Goal: Transaction & Acquisition: Purchase product/service

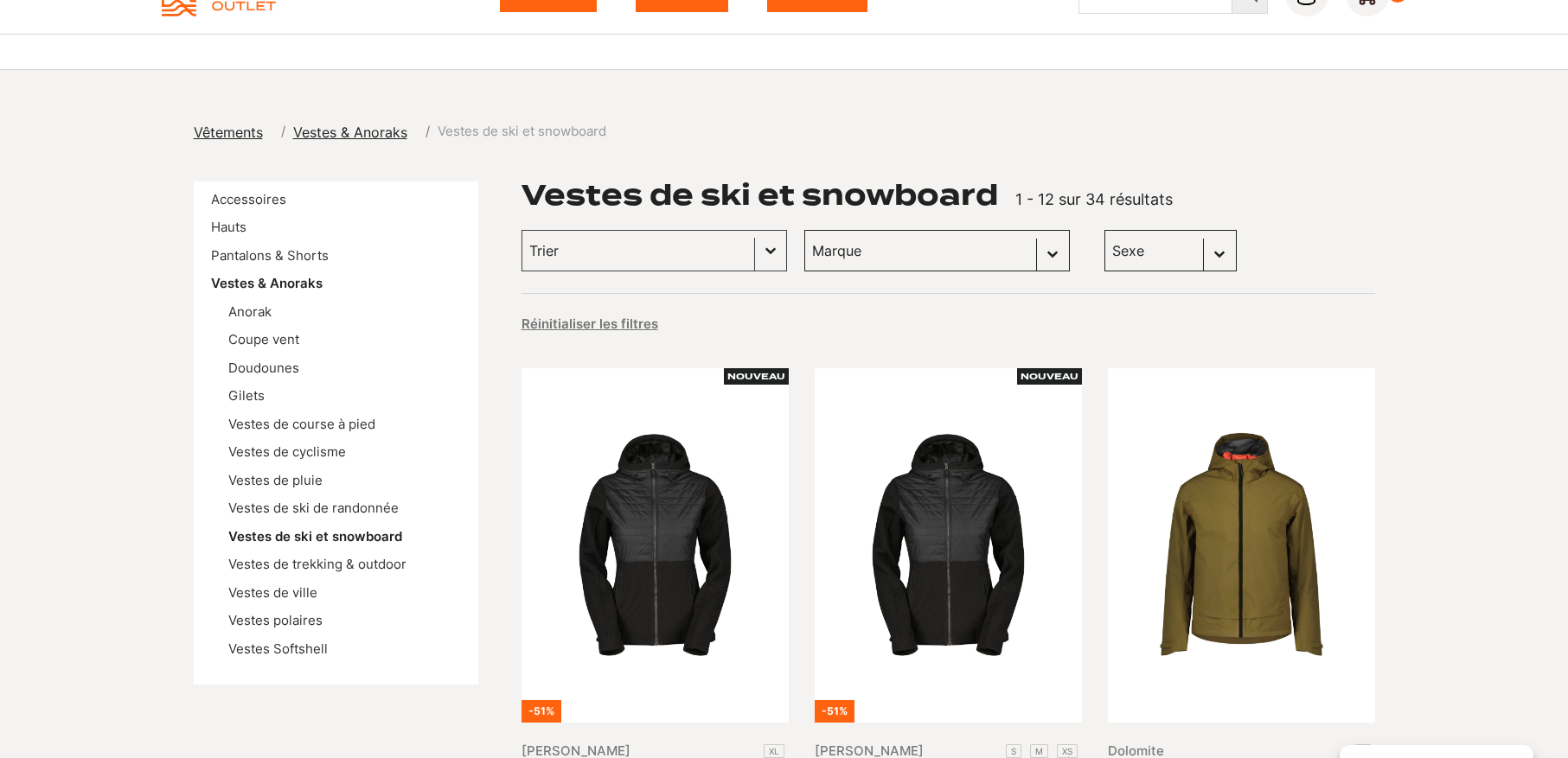
scroll to position [87, 0]
click at [1104, 248] on select "Sexe Femmes (18) Hommes (16)" at bounding box center [1169, 249] width 132 height 41
select select "hommes"
click at [1104, 229] on select "Sexe Femmes (18) Hommes (16)" at bounding box center [1169, 249] width 132 height 41
select select "hommes"
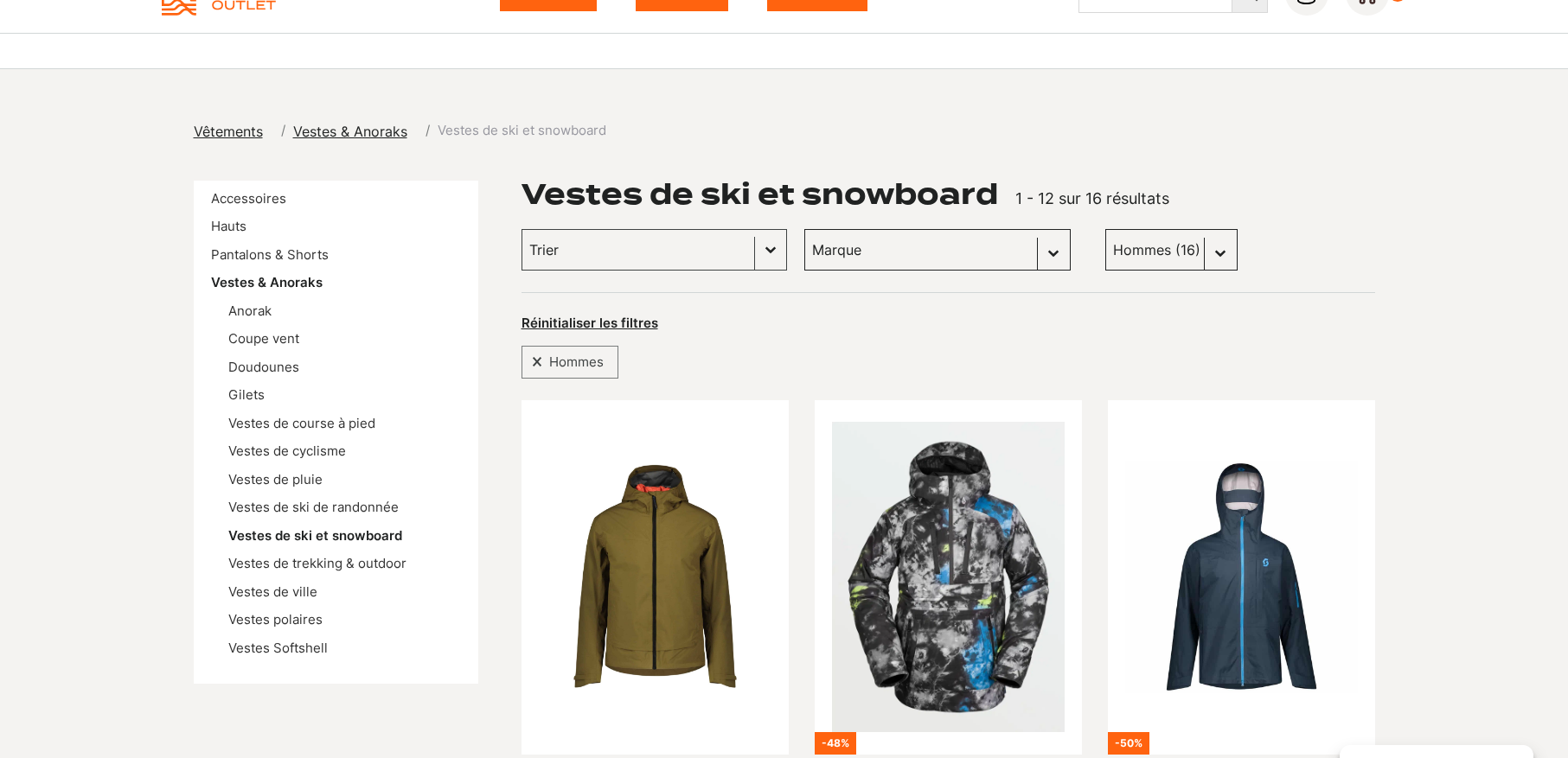
click at [1335, 205] on div "Vestes de ski et snowboard 1 - 12 sur 16 résultats" at bounding box center [948, 195] width 853 height 28
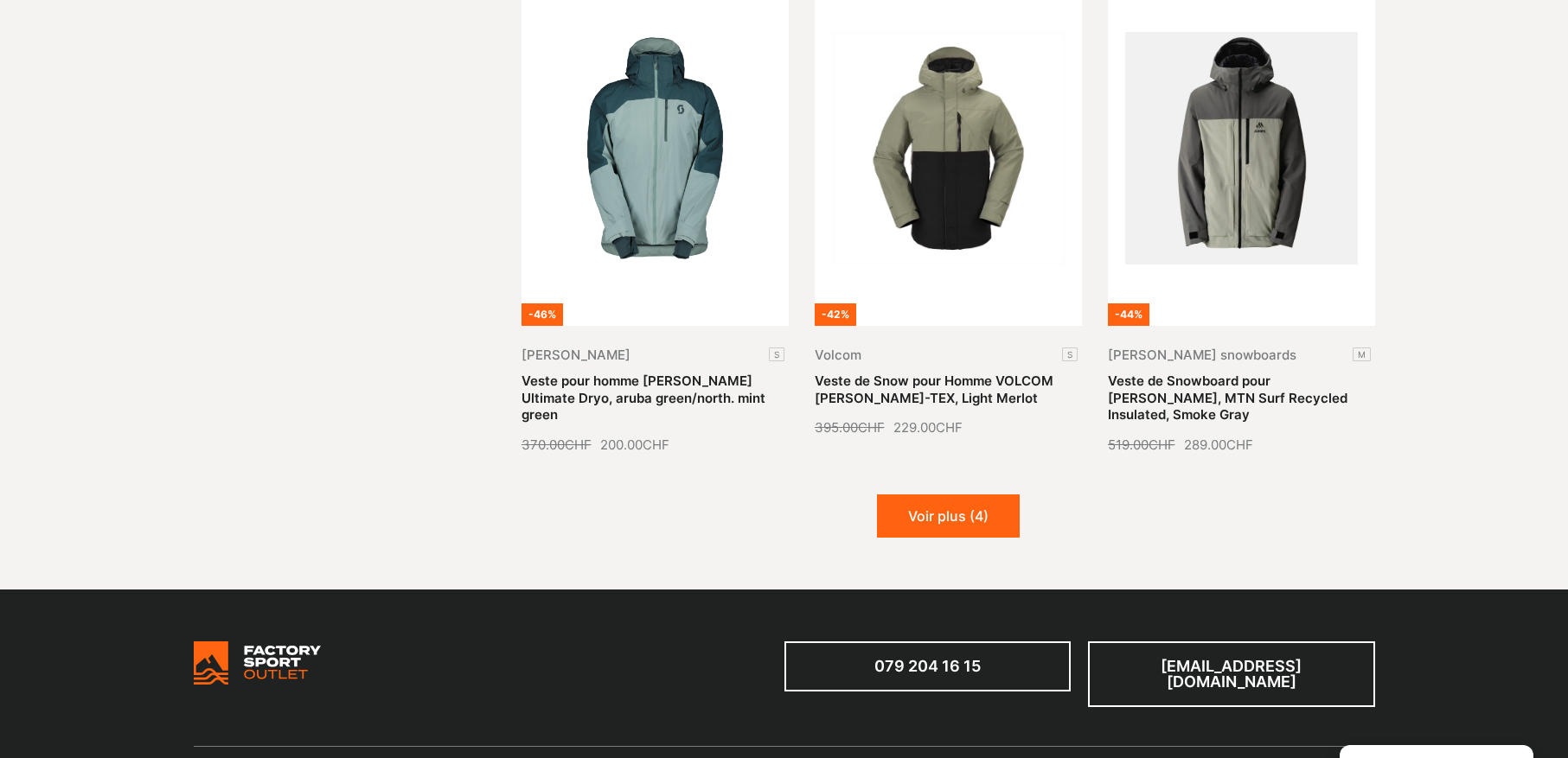
scroll to position [2076, 0]
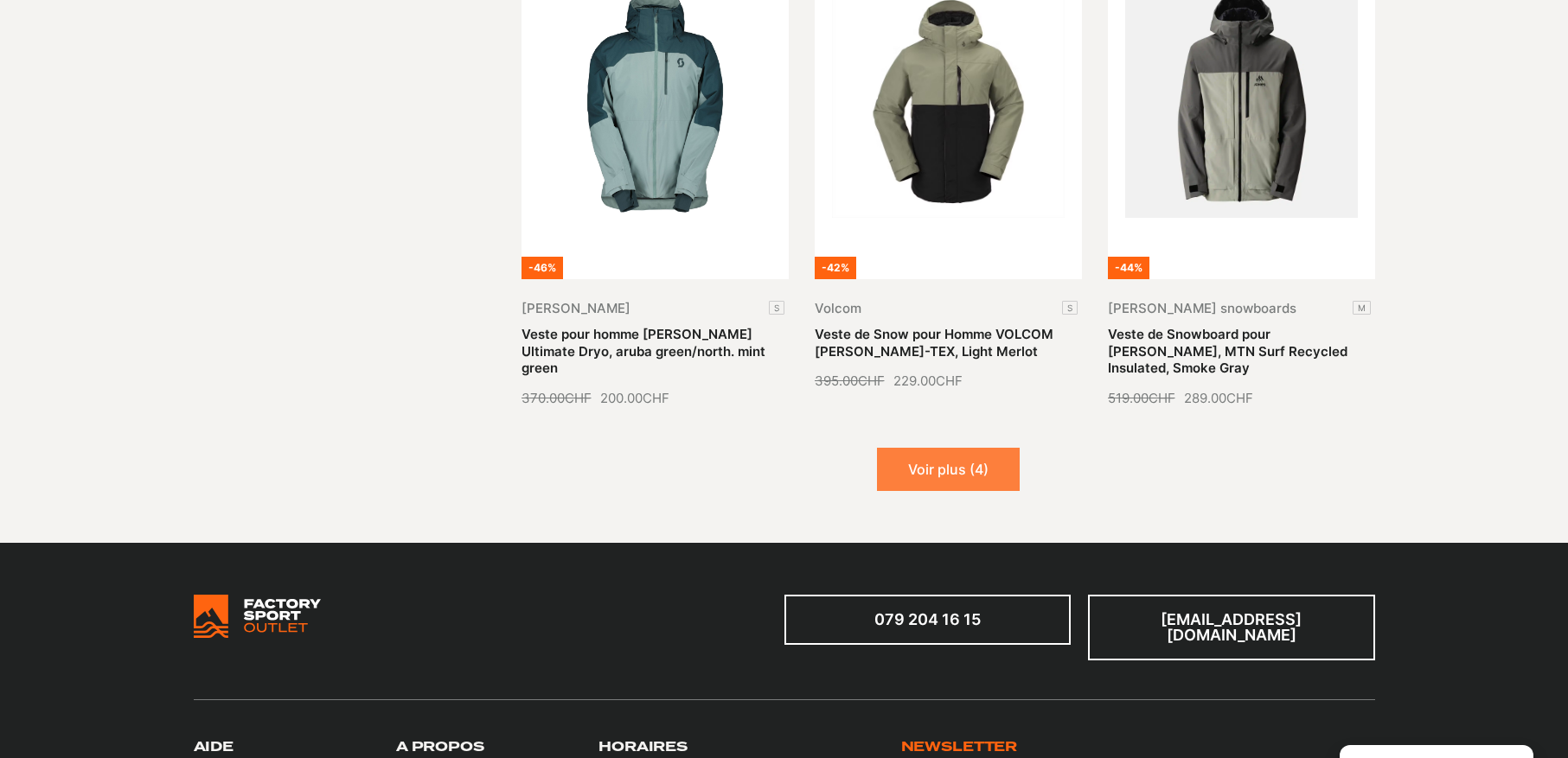
click at [930, 448] on button "Voir plus (4)" at bounding box center [948, 469] width 143 height 43
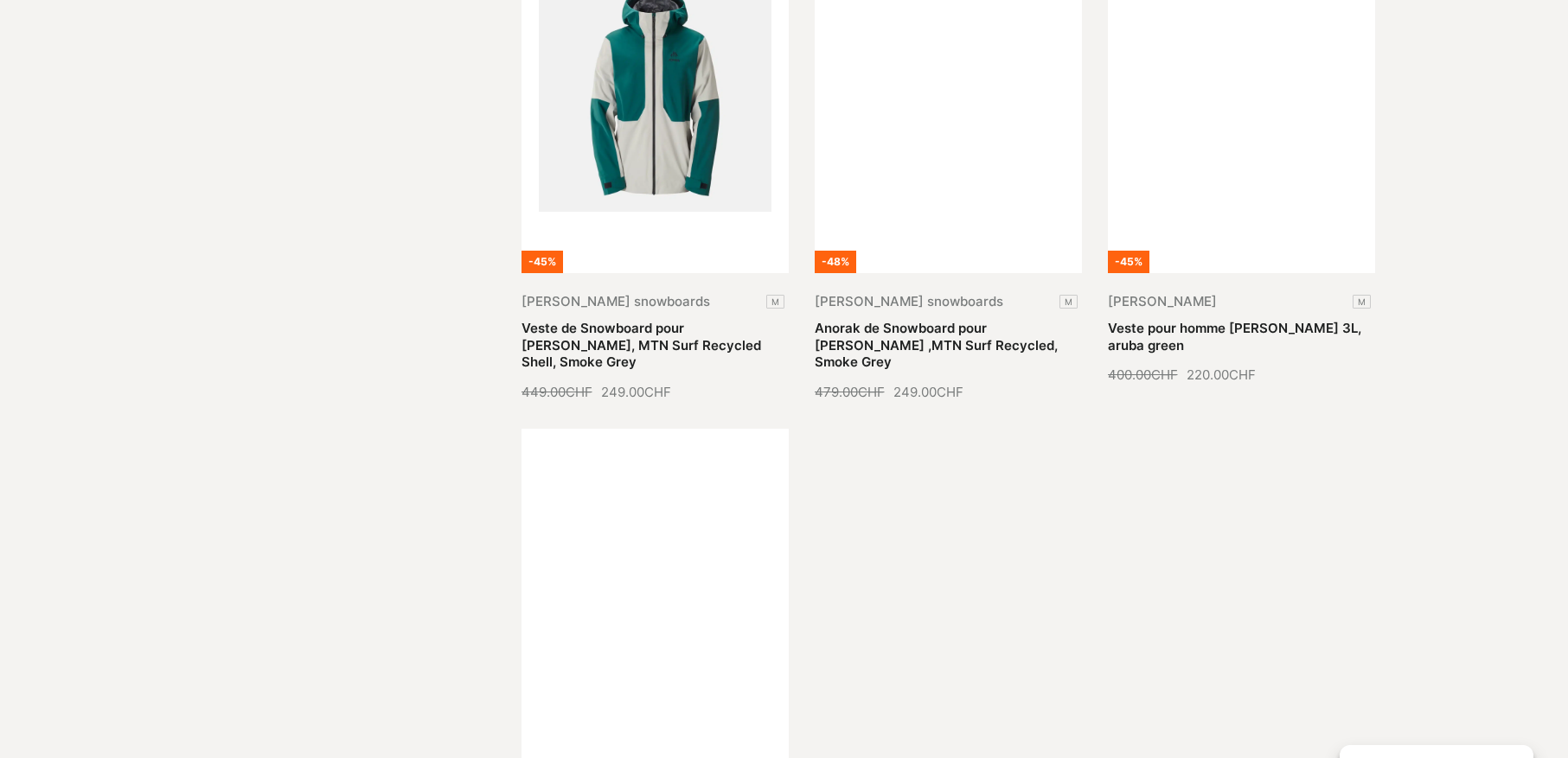
scroll to position [2594, 0]
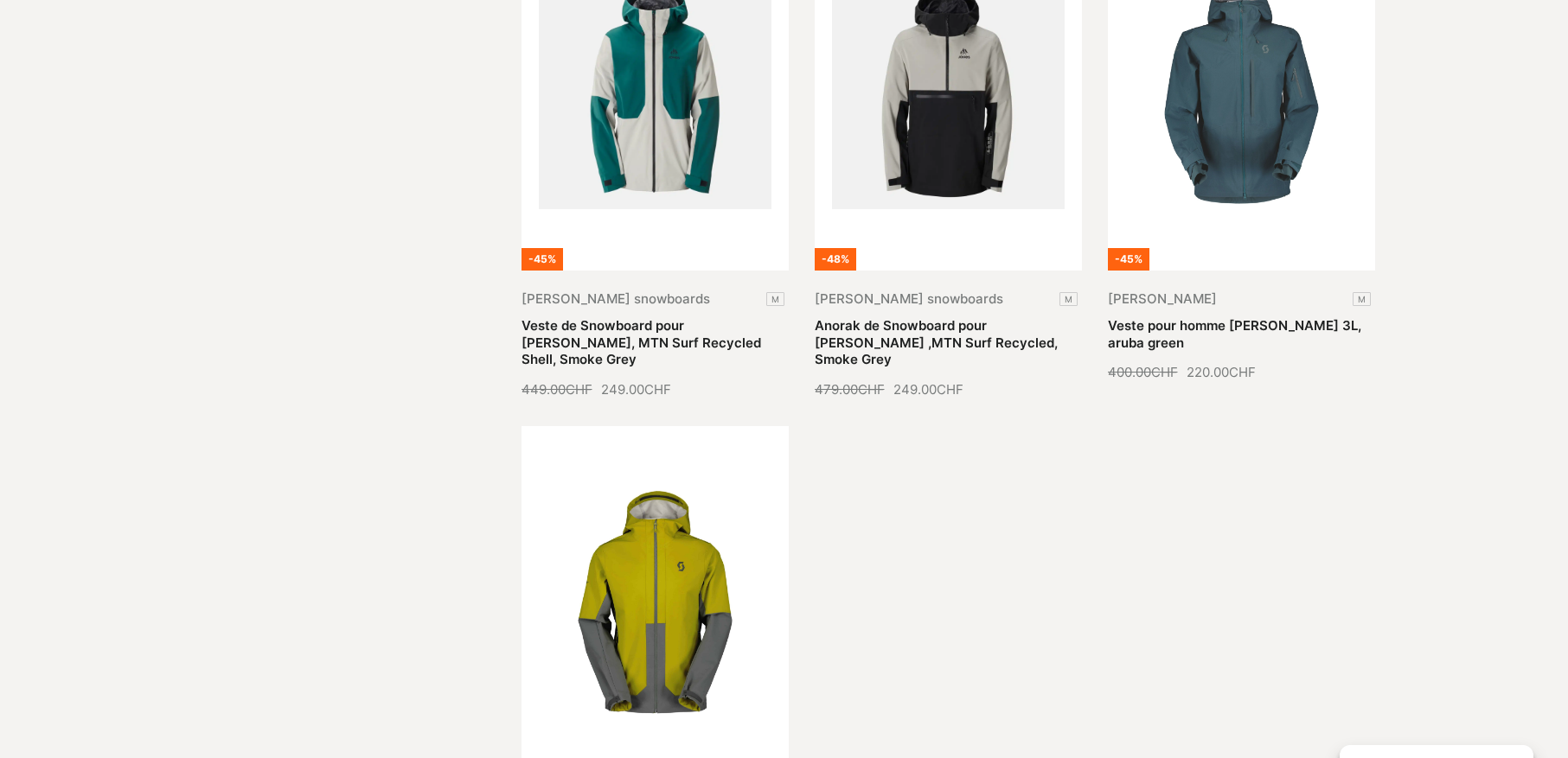
select select
select select "Offcanvas"
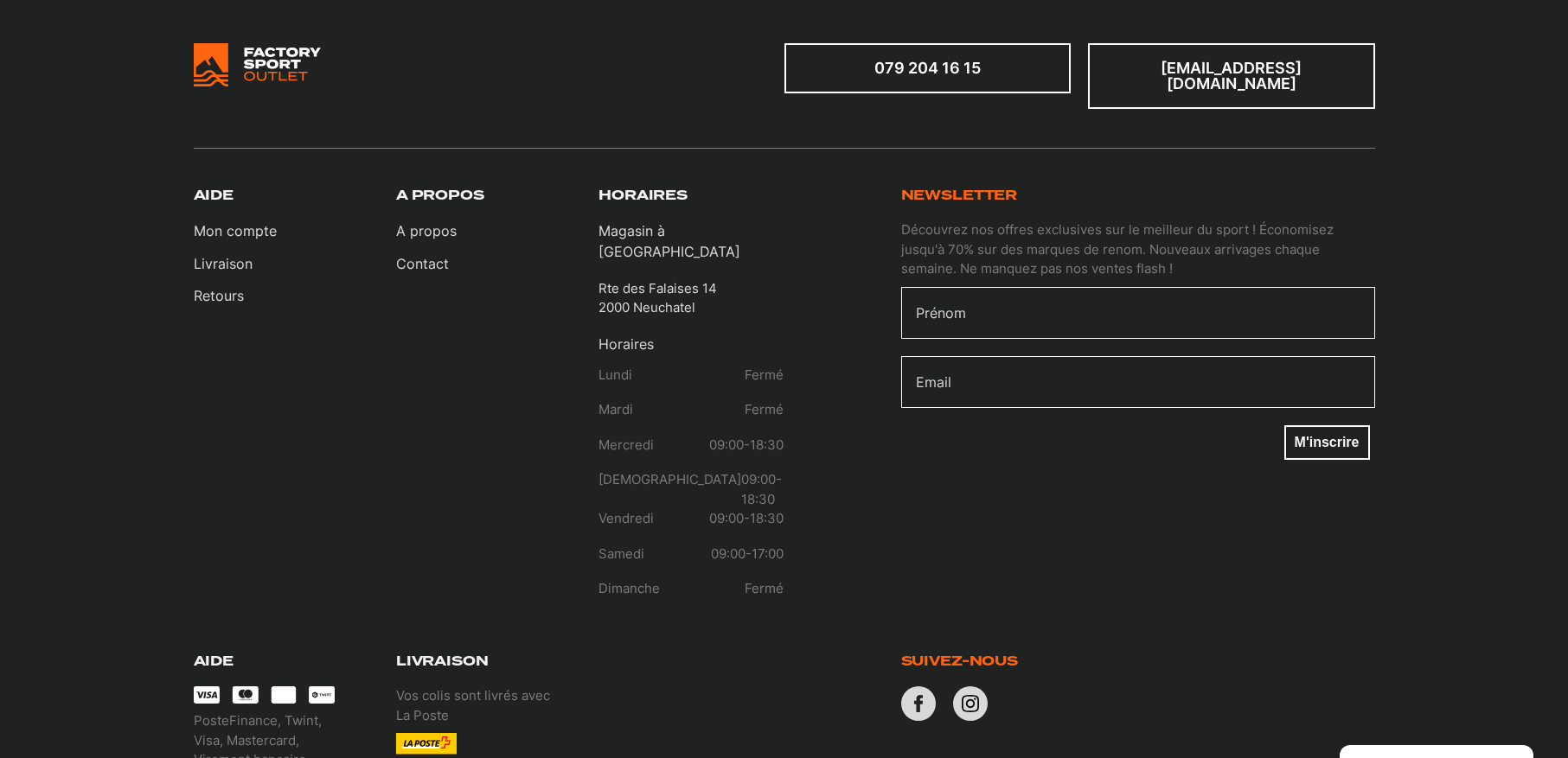
scroll to position [2561, 0]
